Goal: Answer question/provide support

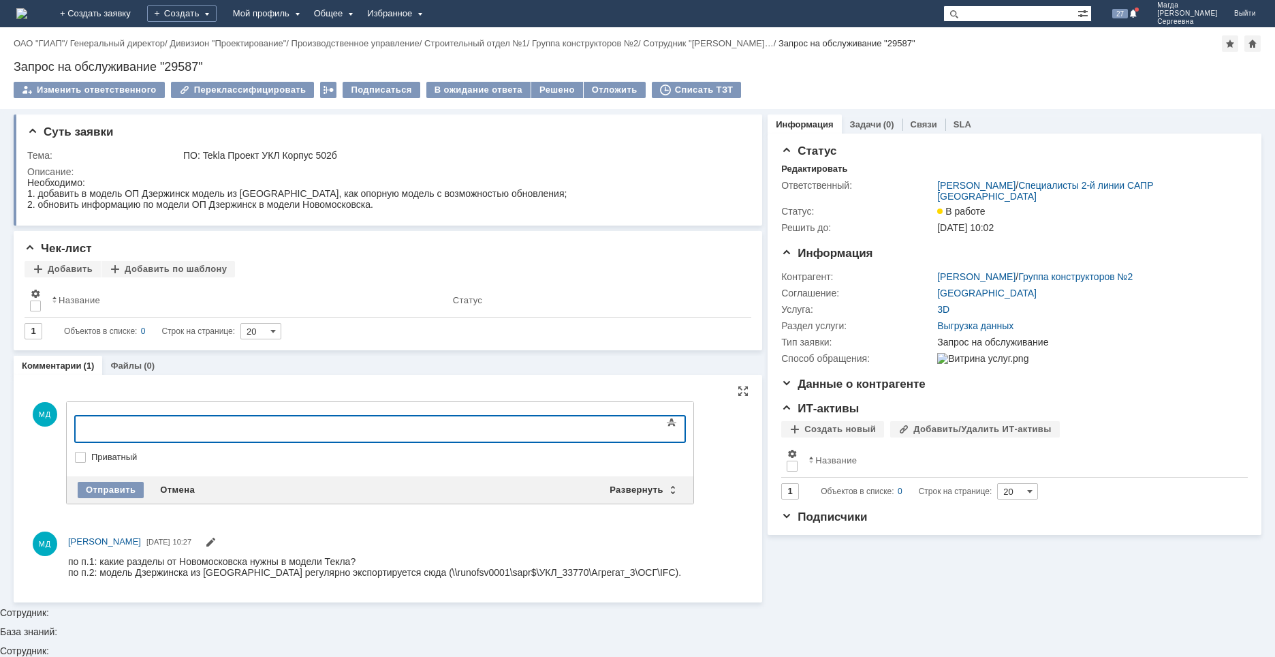
click at [136, 430] on div at bounding box center [185, 427] width 193 height 11
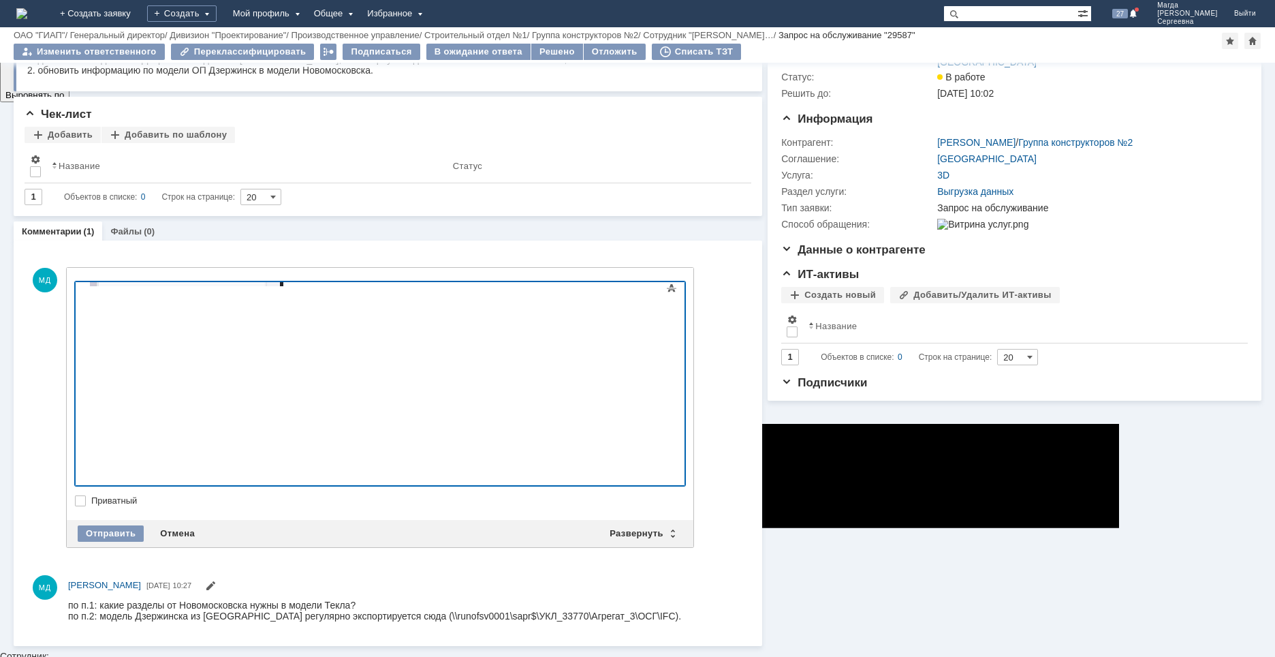
scroll to position [83, 0]
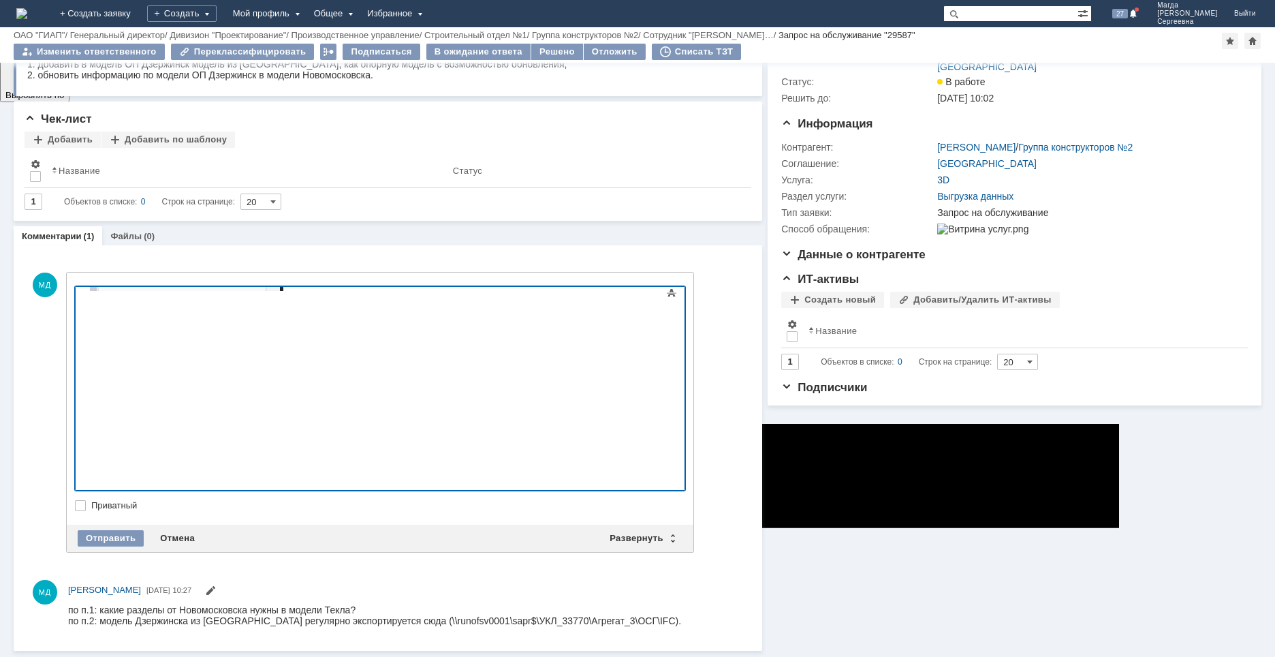
click at [283, 293] on div at bounding box center [185, 171] width 193 height 243
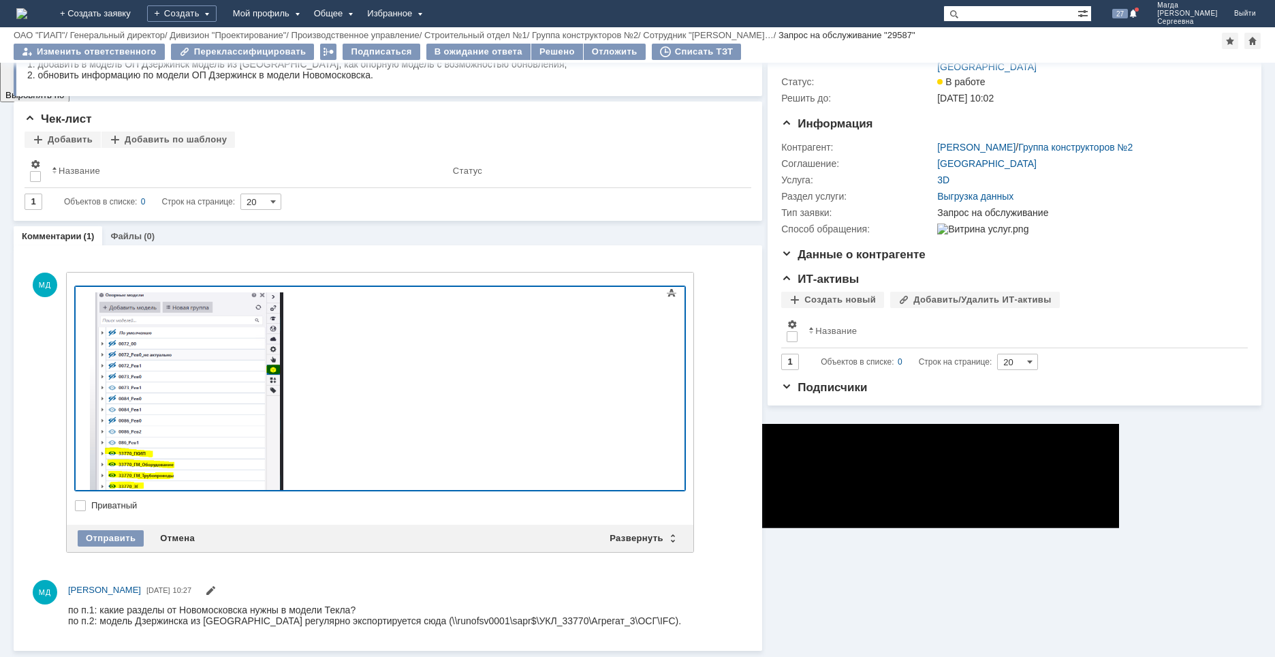
scroll to position [253, 0]
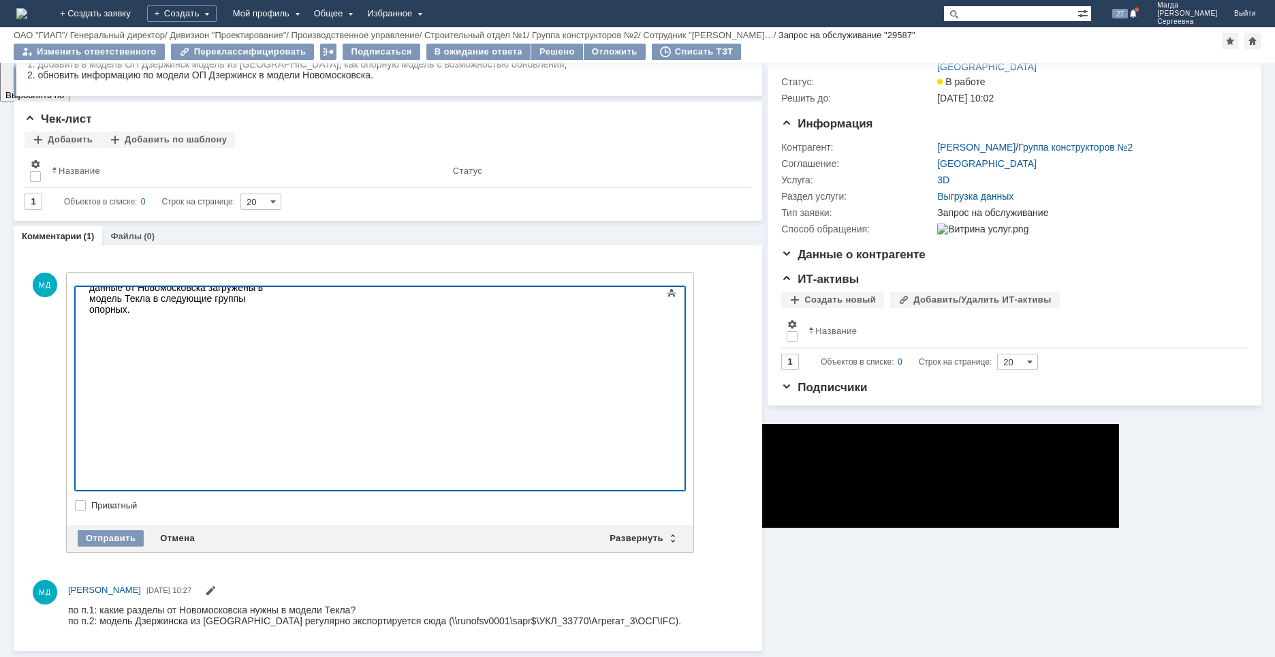
click at [283, 315] on div "данные от Новомосковска загружены в модель Текла в следующие группы опорных ." at bounding box center [185, 177] width 193 height 276
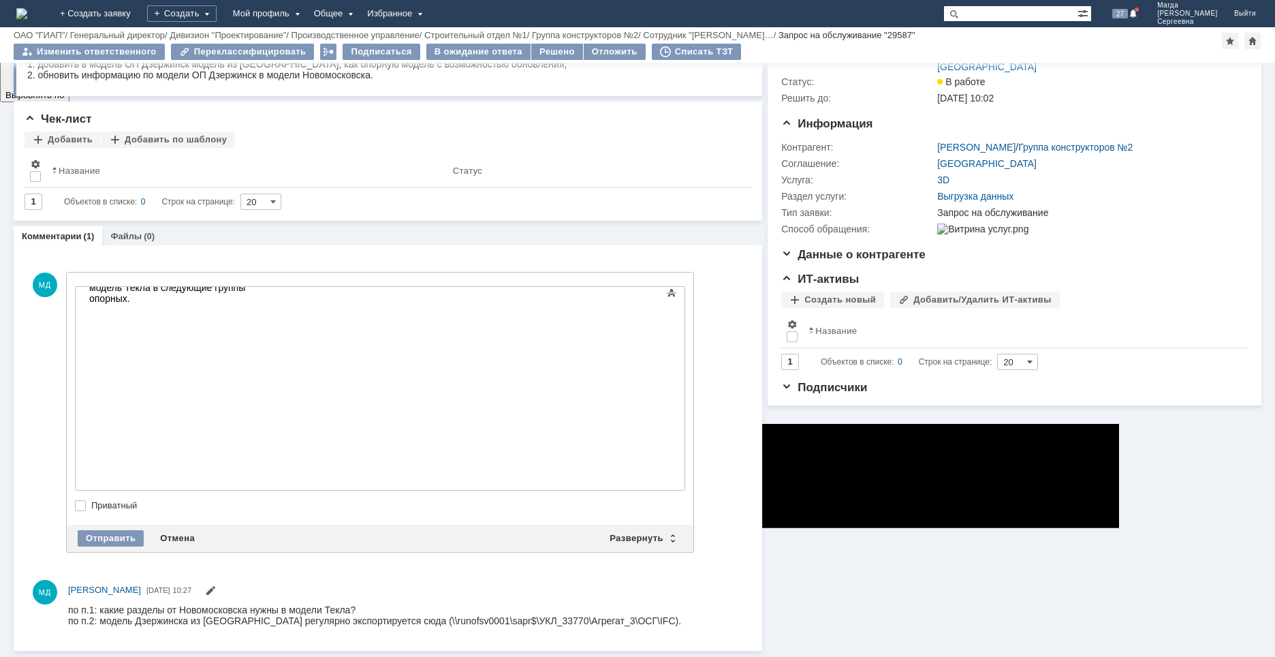
click at [206, 315] on div "данные от Новомосковска загружены в модель Текла в следующие группы опорных." at bounding box center [185, 171] width 193 height 287
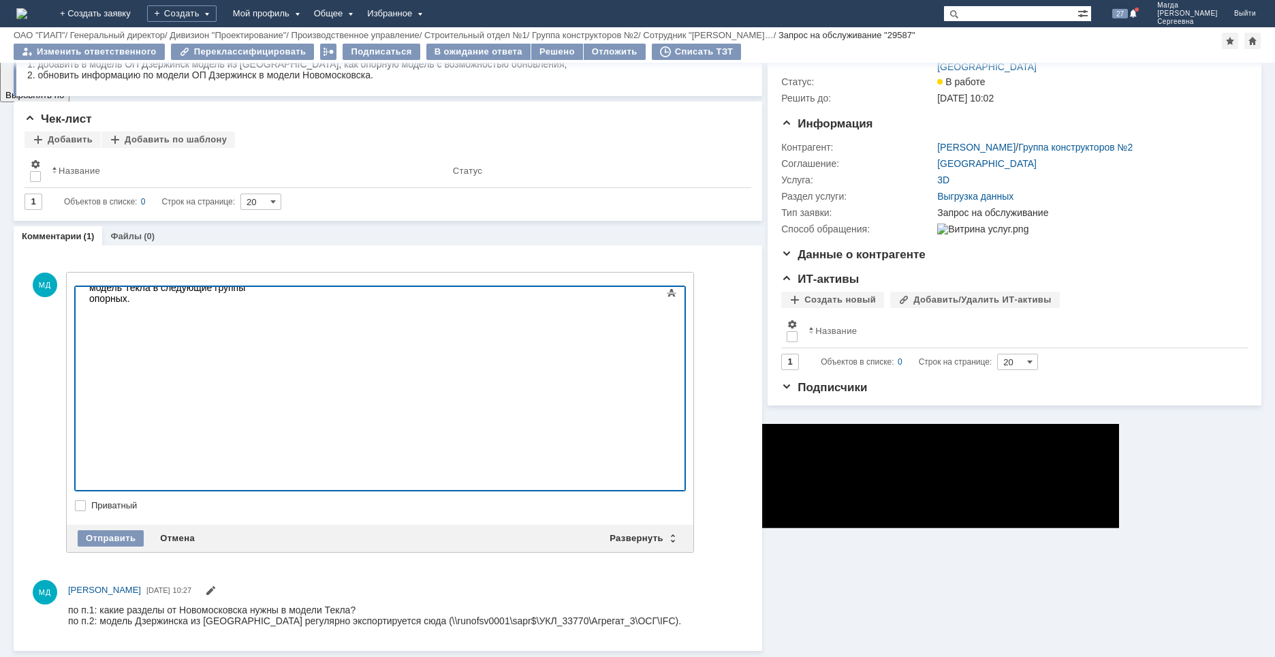
scroll to position [253, 0]
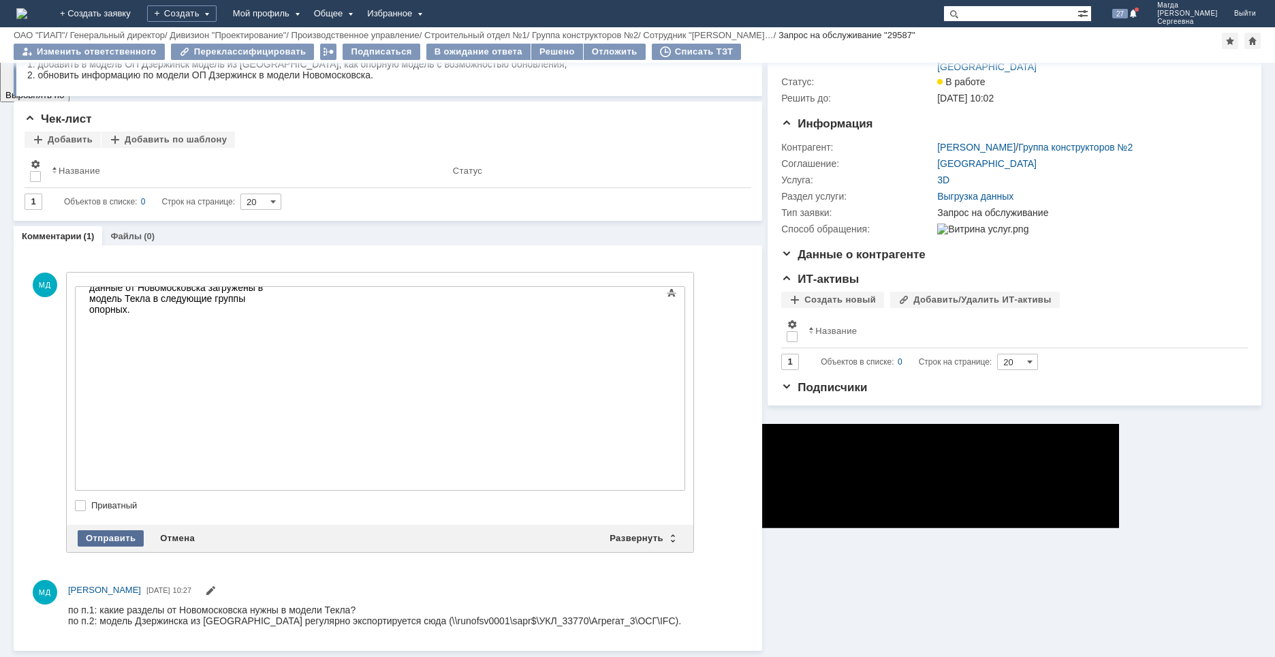
click at [121, 537] on div "Отправить" at bounding box center [111, 538] width 66 height 16
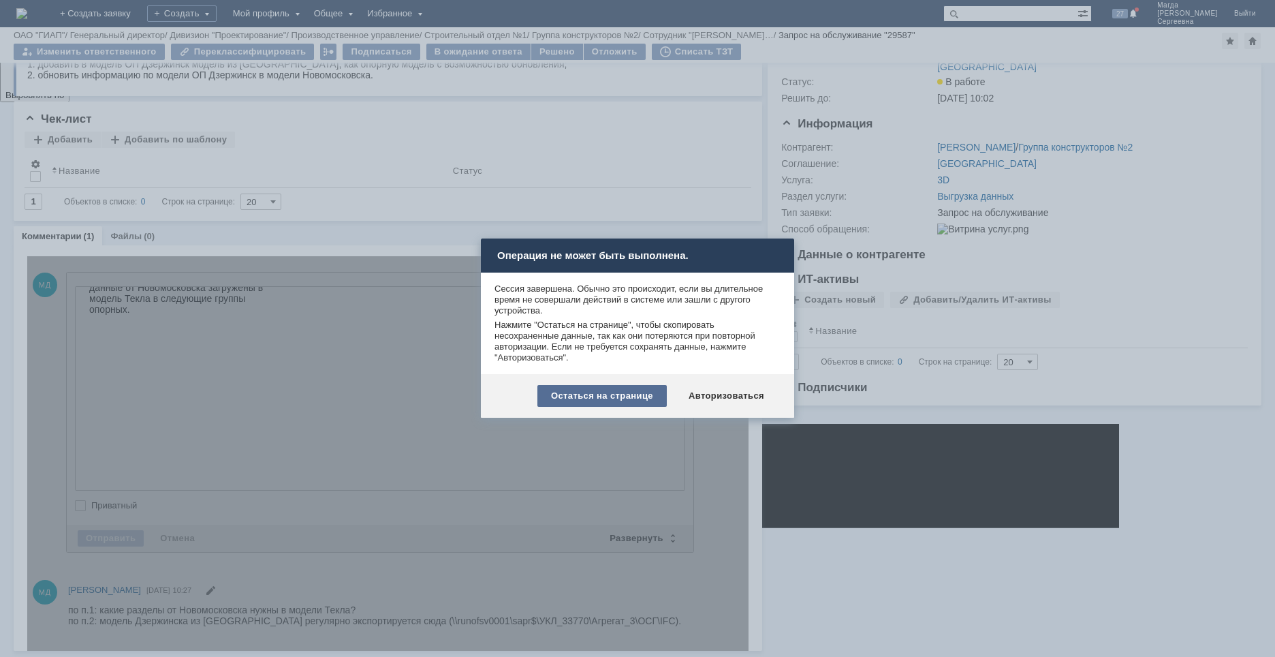
click at [623, 400] on div "Остаться на странице" at bounding box center [601, 396] width 129 height 22
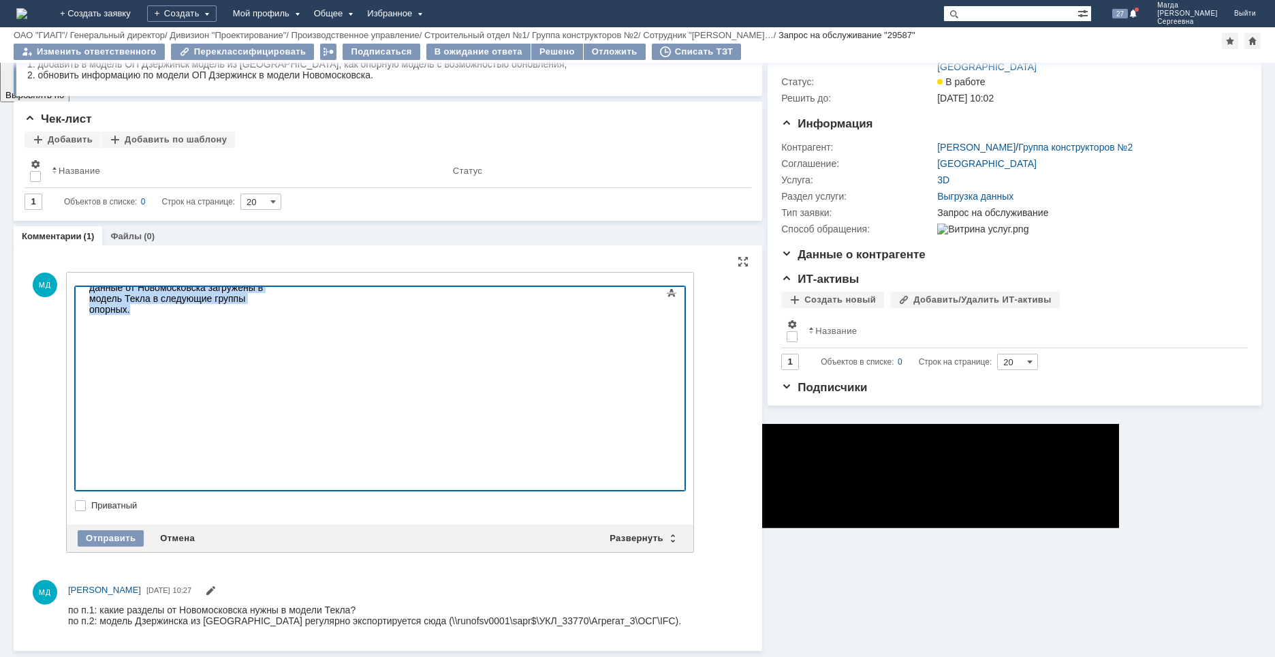
drag, startPoint x: 466, startPoint y: 476, endPoint x: 155, endPoint y: 360, distance: 332.3
click at [84, 320] on html "данные от Новомосковска загружены в модель Текла в следующие группы опорных." at bounding box center [186, 176] width 204 height 287
copy div "данные от Новомосковска загружены в модель Текла в следующие группы опорных."
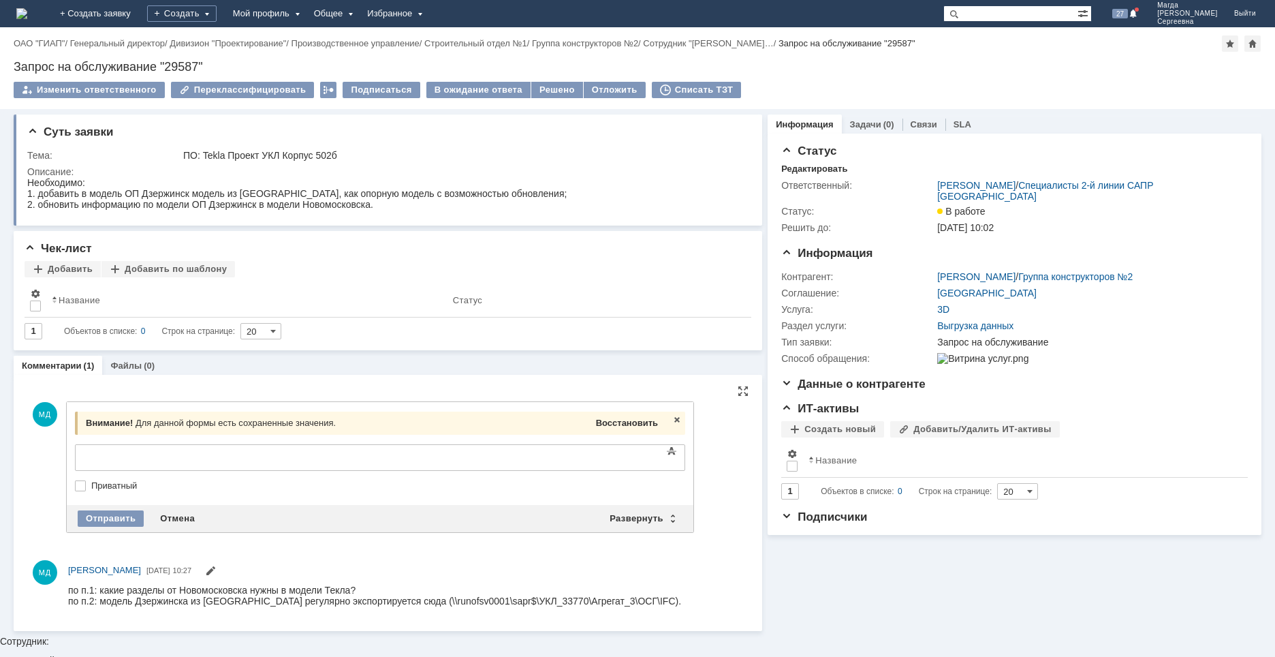
click at [641, 424] on span "Восстановить" at bounding box center [627, 422] width 62 height 10
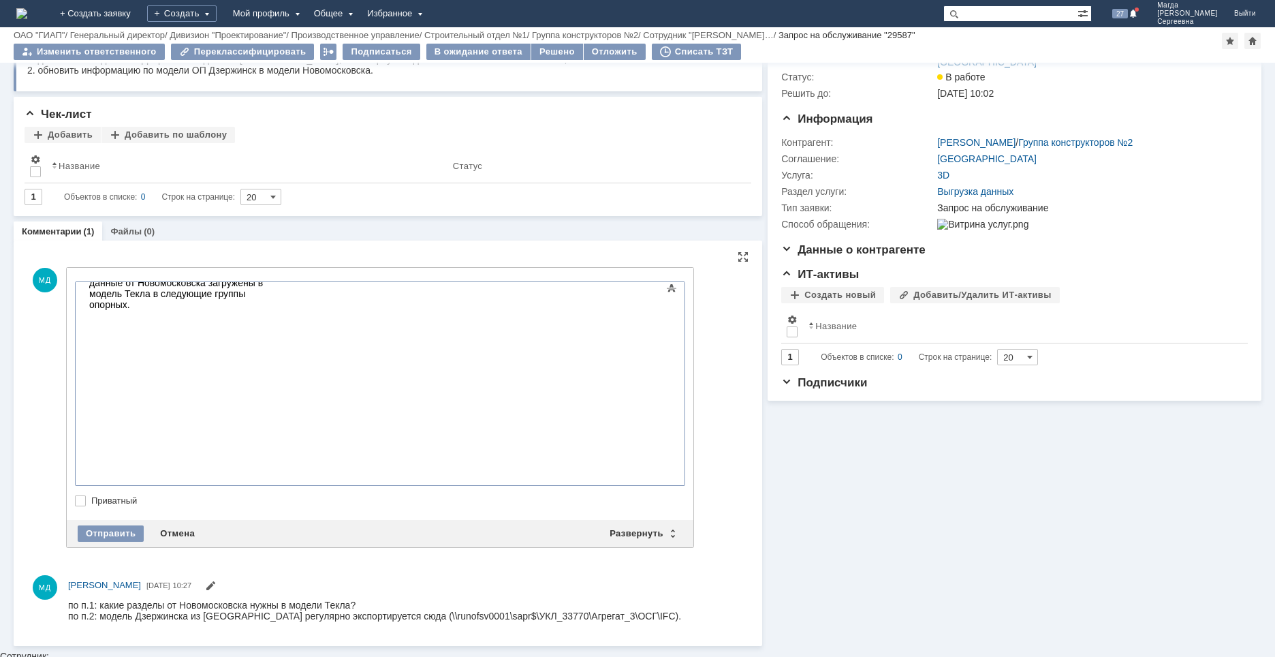
scroll to position [83, 0]
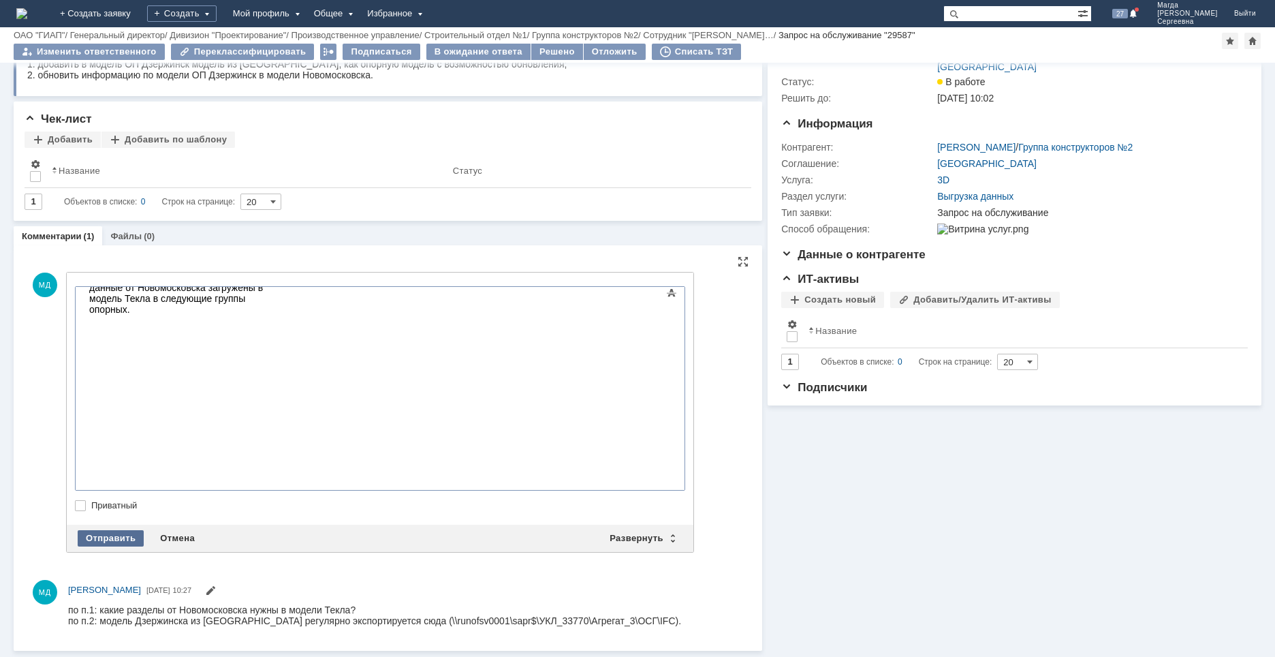
click at [107, 539] on div "Отправить" at bounding box center [111, 538] width 66 height 16
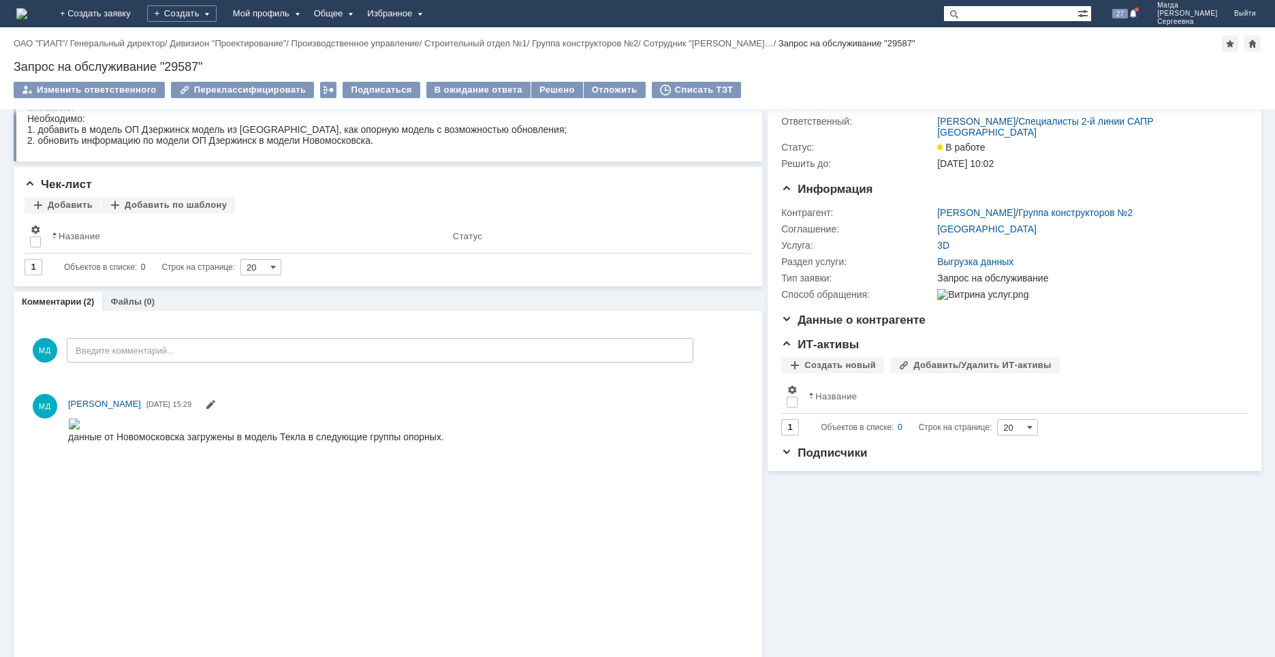
scroll to position [0, 0]
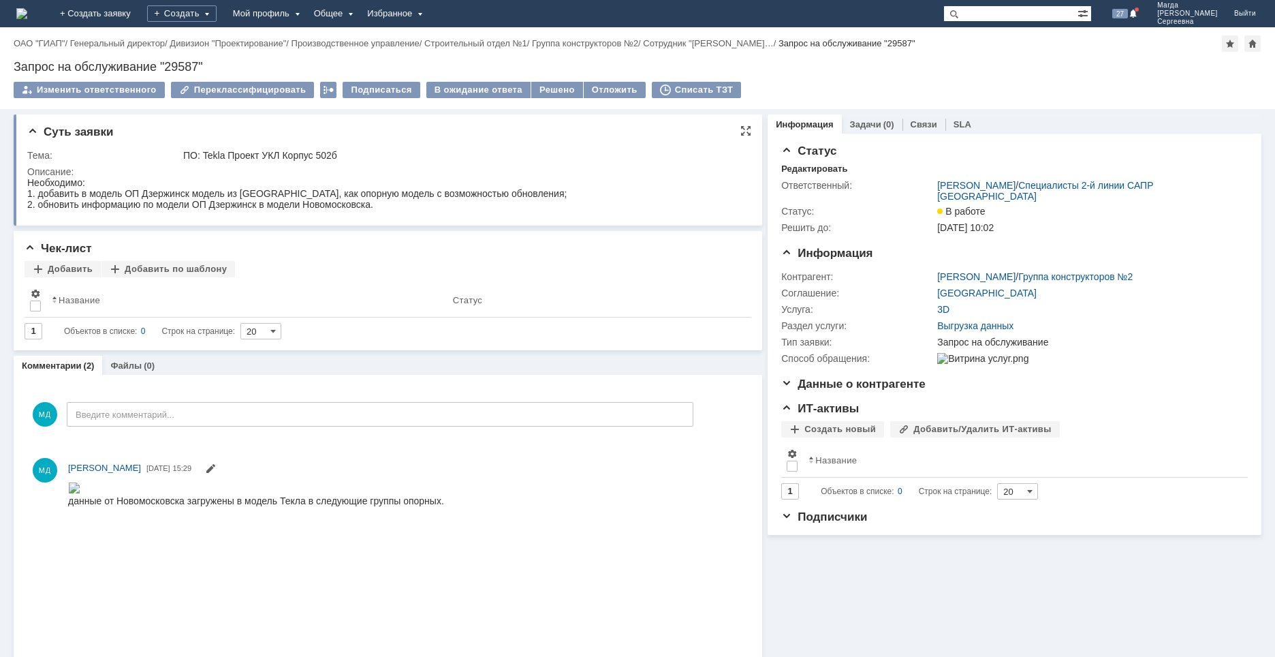
click at [101, 222] on div "Суть заявки Тема: ПО: Tekla Проект УКЛ Корпус 502б Описание:" at bounding box center [388, 169] width 748 height 111
click at [428, 9] on div "Избранное" at bounding box center [393, 13] width 69 height 27
click at [465, 54] on link "Команда "Специалисты 2-й линии САПР Дзержинск"/Активности" at bounding box center [414, 63] width 104 height 60
click at [428, 11] on div "Избранное" at bounding box center [393, 13] width 69 height 27
click at [465, 39] on link "Команда "Специалисты 2-й линии САПР Дзержинск"/Активности" at bounding box center [414, 63] width 104 height 60
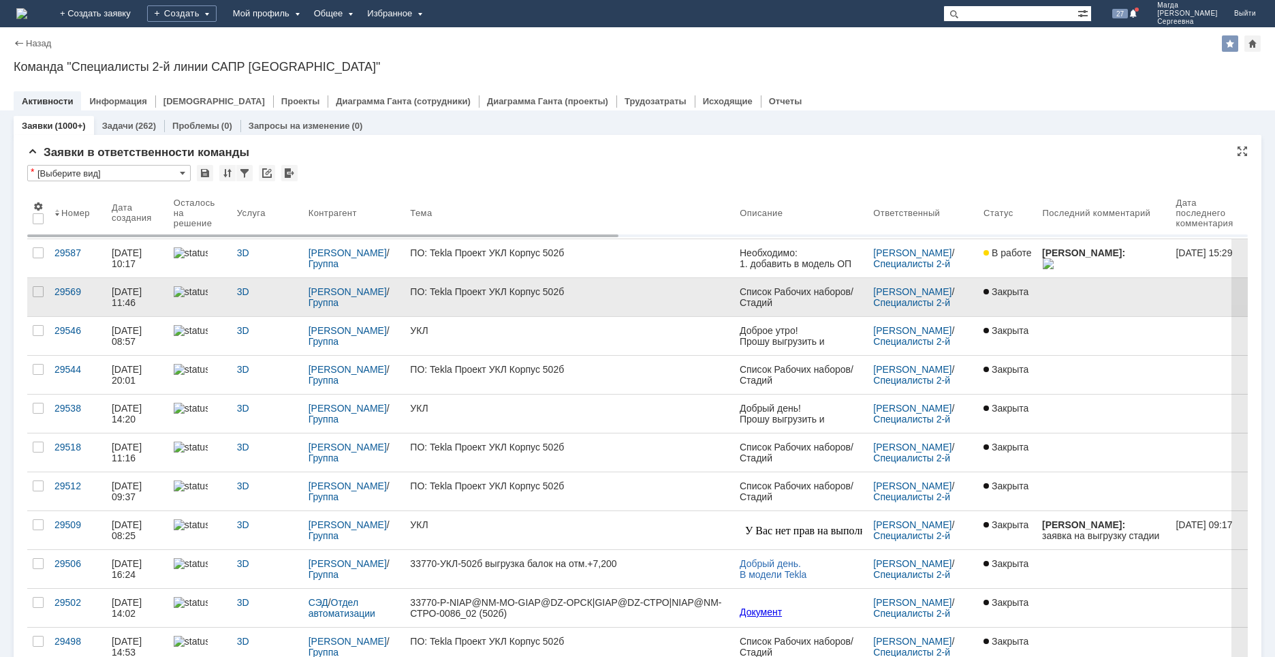
click at [592, 299] on link "ПО: Tekla Проект УКЛ Корпус 502б" at bounding box center [570, 297] width 330 height 38
